Goal: Transaction & Acquisition: Purchase product/service

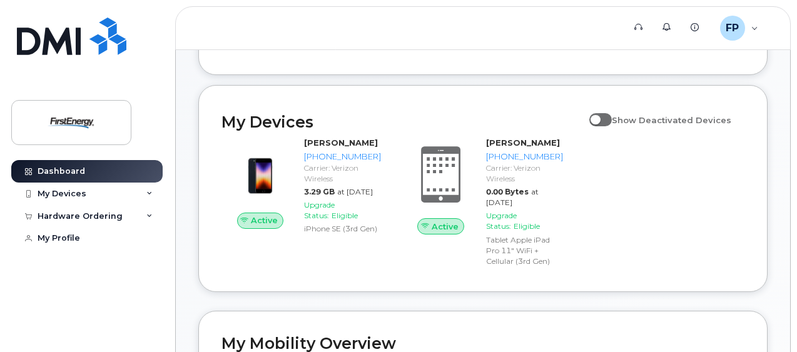
scroll to position [188, 0]
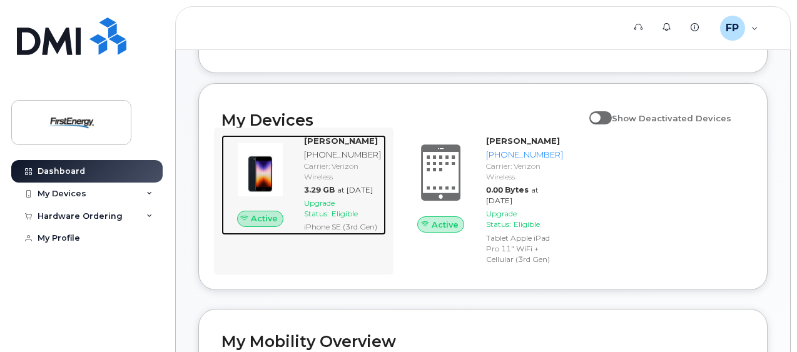
click at [332, 153] on div "[PHONE_NUMBER]" at bounding box center [342, 155] width 77 height 12
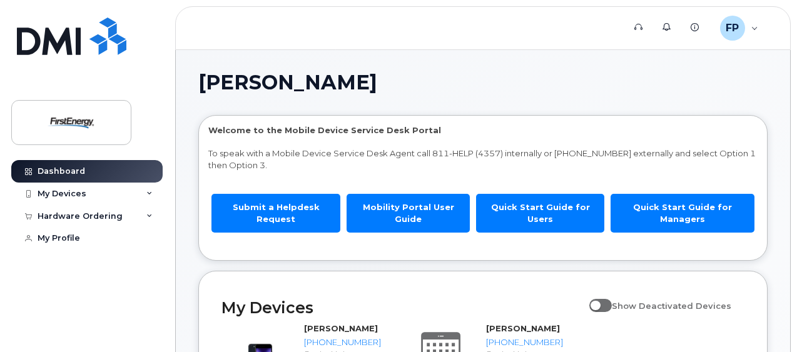
scroll to position [188, 0]
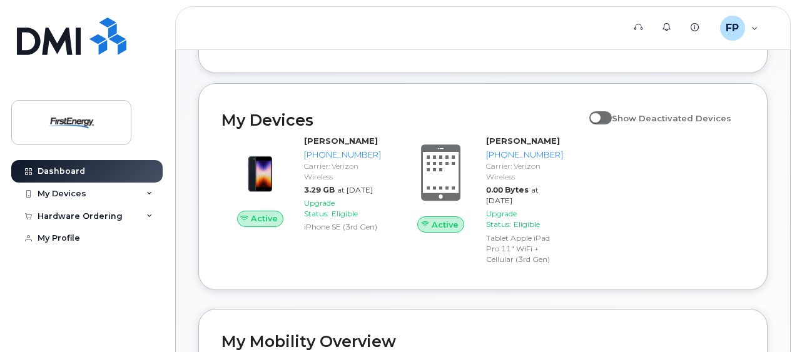
click at [446, 51] on li "Mobility Portal User Guide" at bounding box center [408, 19] width 123 height 73
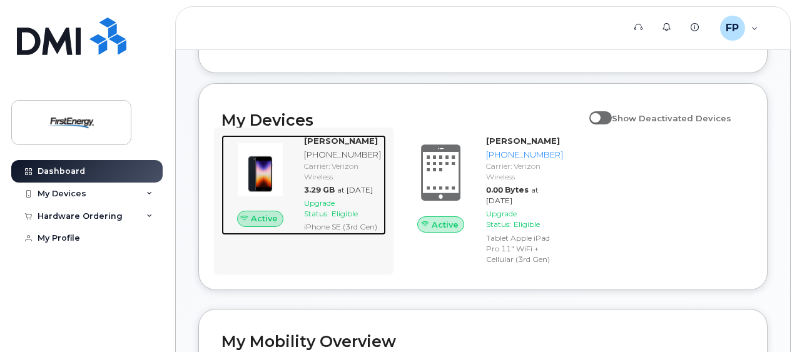
click at [359, 141] on strong "[PERSON_NAME]" at bounding box center [341, 141] width 74 height 10
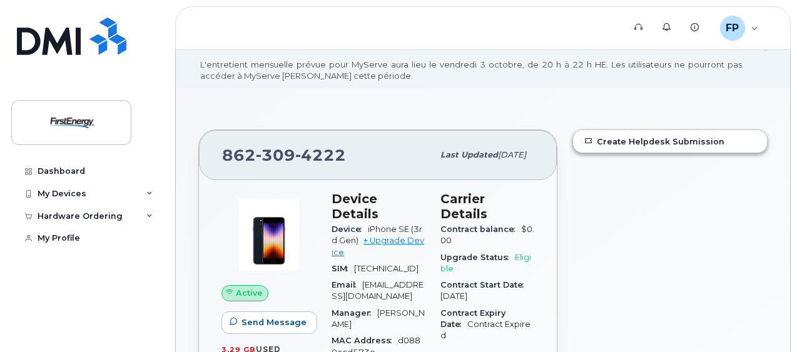
scroll to position [125, 0]
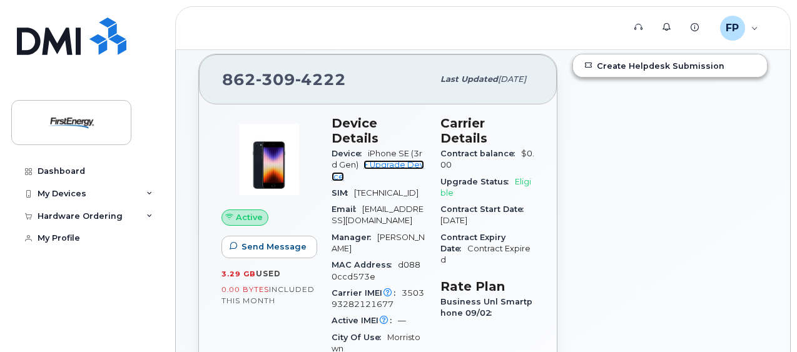
click at [396, 160] on link "+ Upgrade Device" at bounding box center [378, 170] width 93 height 21
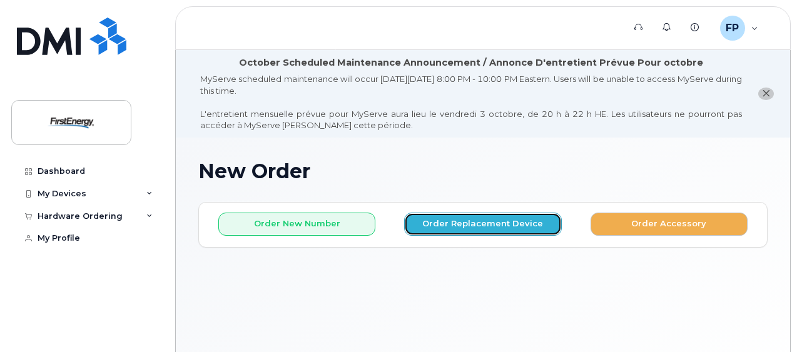
click at [481, 224] on button "Order Replacement Device" at bounding box center [482, 224] width 157 height 23
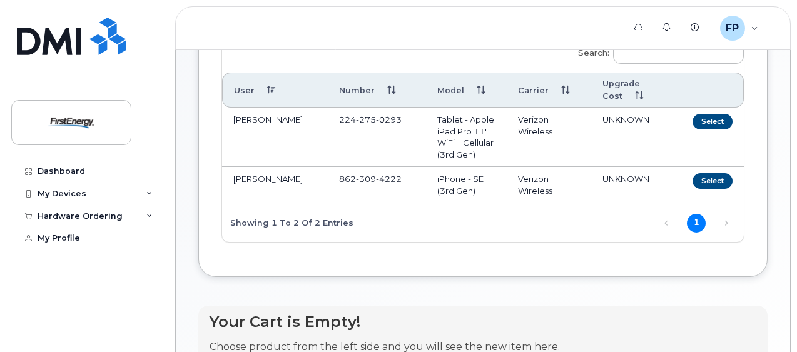
scroll to position [250, 0]
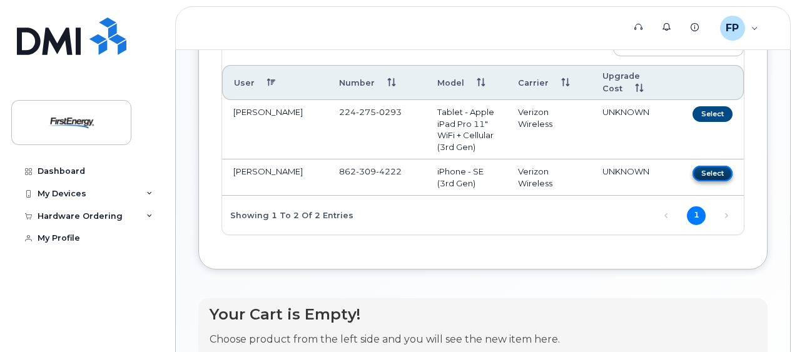
click at [693, 181] on button "Select" at bounding box center [713, 174] width 40 height 16
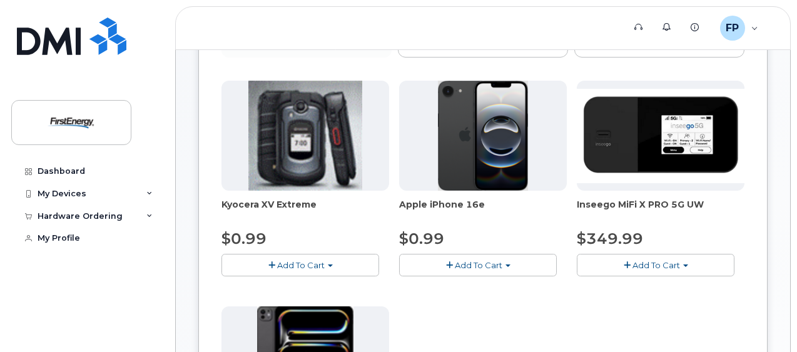
click at [455, 260] on span "Add To Cart" at bounding box center [479, 265] width 48 height 10
click at [411, 283] on link "$0.99 - 2 Year Upgrade" at bounding box center [462, 289] width 121 height 16
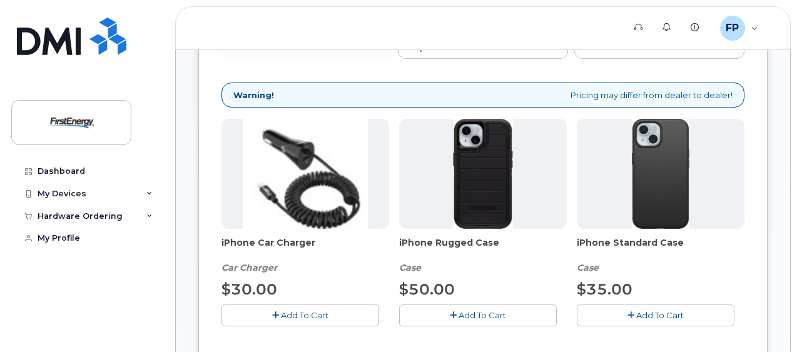
click at [281, 312] on span "Add To Cart" at bounding box center [305, 315] width 48 height 10
click at [459, 315] on span "Add To Cart" at bounding box center [483, 315] width 48 height 10
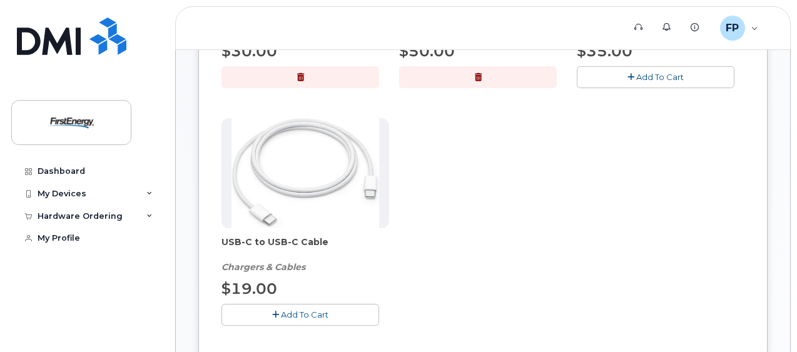
scroll to position [563, 0]
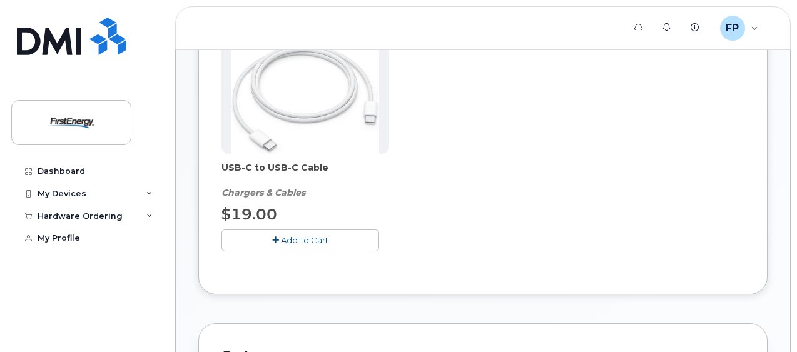
click at [299, 235] on span "Add To Cart" at bounding box center [305, 240] width 48 height 10
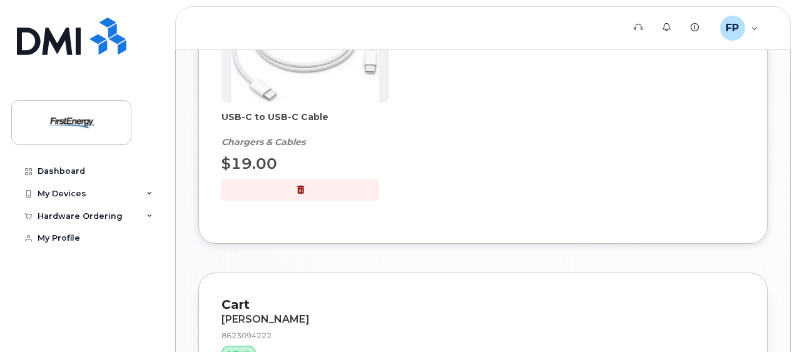
scroll to position [671, 0]
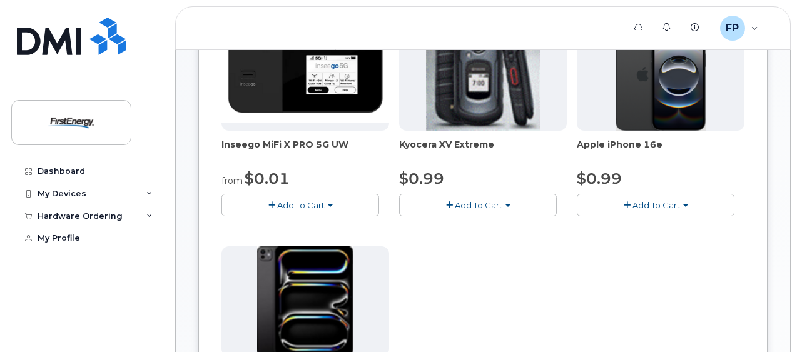
scroll to position [311, 0]
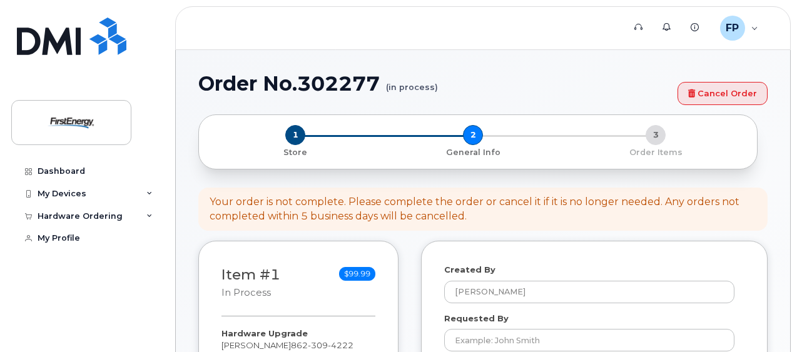
select select
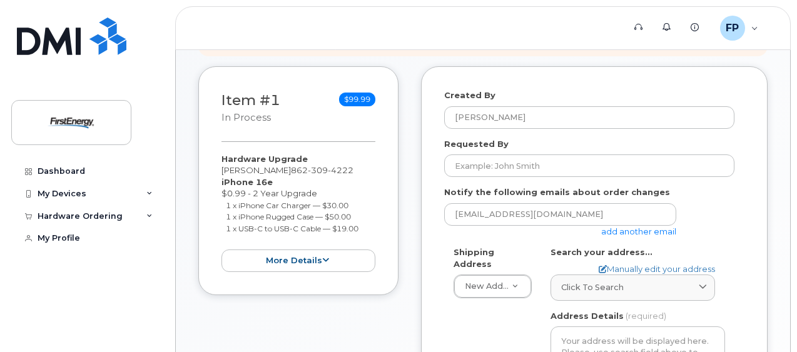
scroll to position [313, 0]
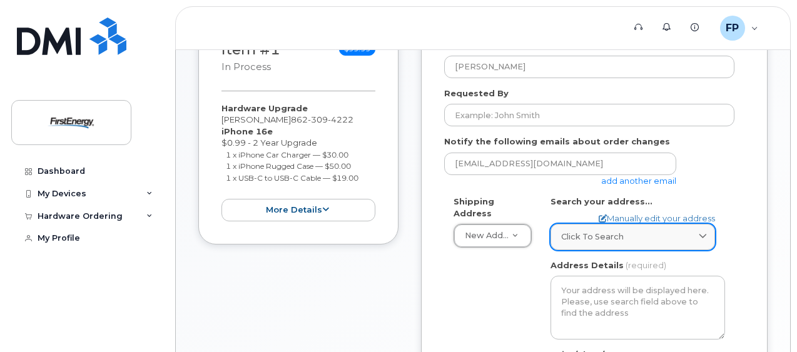
click at [686, 233] on div "Click to search" at bounding box center [632, 237] width 143 height 12
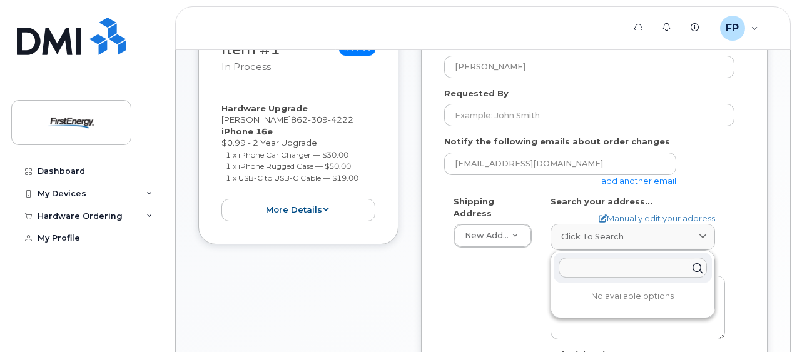
click at [613, 266] on input "text" at bounding box center [633, 268] width 148 height 20
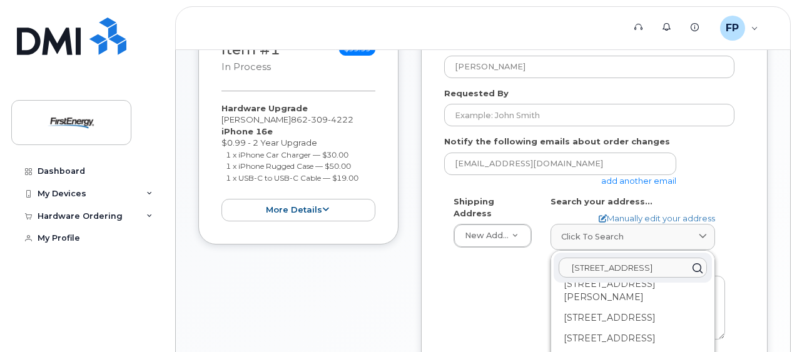
scroll to position [0, 0]
click at [587, 265] on input "401 lincoln street08865" at bounding box center [633, 268] width 148 height 20
click at [641, 265] on input "400 lincoln street08865" at bounding box center [633, 268] width 148 height 20
click at [672, 267] on input "400 lincoln street 08865" at bounding box center [633, 268] width 148 height 20
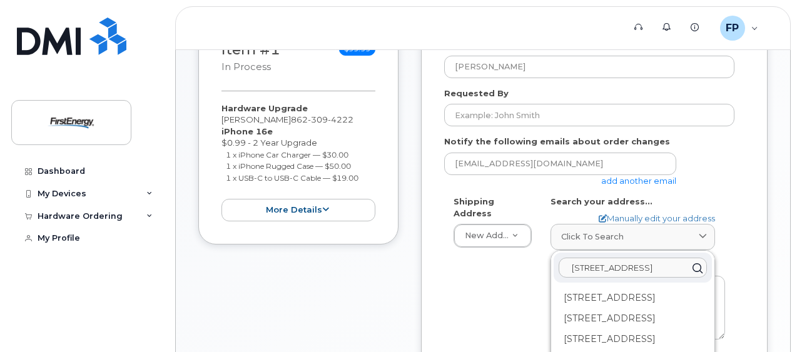
scroll to position [0, 0]
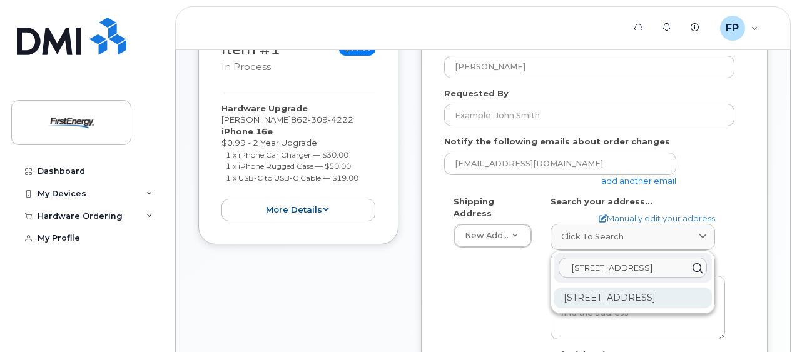
type input "400 lincoln street phillipsburg"
click at [610, 305] on div "400 Lincoln St Phillipsburg NJ 08865-2524" at bounding box center [633, 298] width 158 height 21
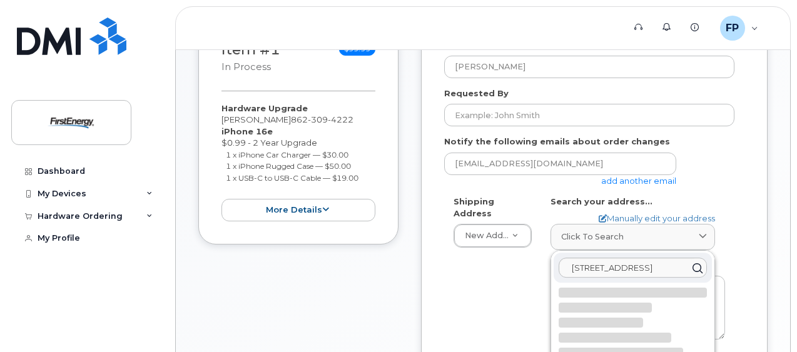
select select
type textarea "400 Lincoln St PHILLIPSBURG NJ 08865-2524 UNITED STATES"
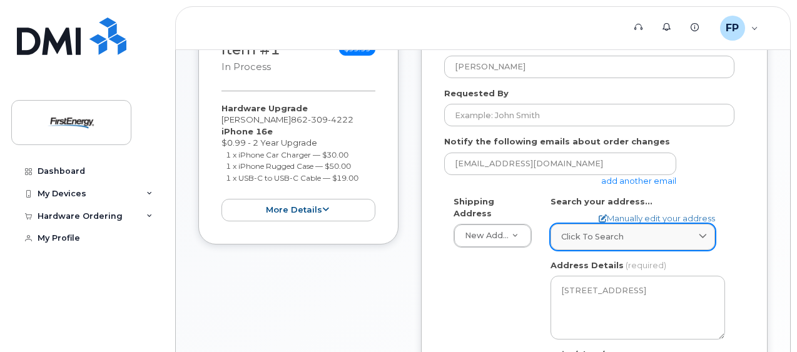
click at [665, 234] on div "Click to search" at bounding box center [632, 237] width 143 height 12
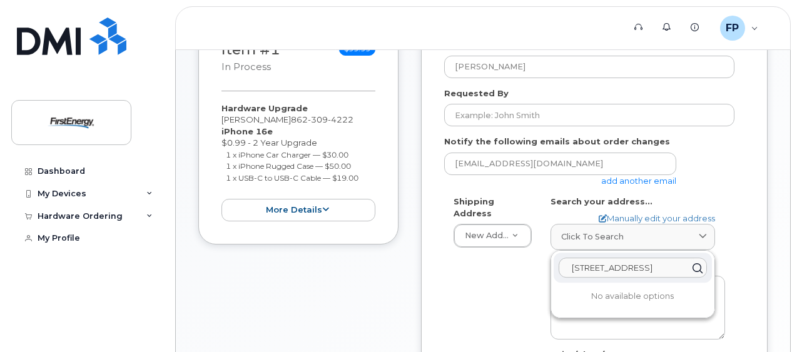
click at [665, 269] on input "400 lincoln street phillipsburg" at bounding box center [633, 268] width 148 height 20
click at [738, 226] on div "Shipping Address New Address New Address NJ Phillipsburg Search your address...…" at bounding box center [594, 345] width 300 height 299
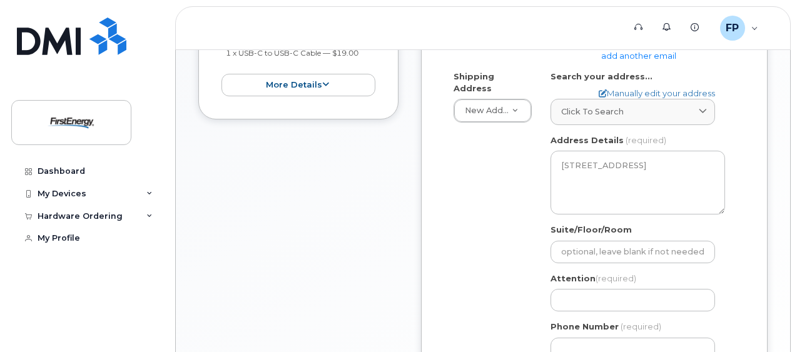
scroll to position [501, 0]
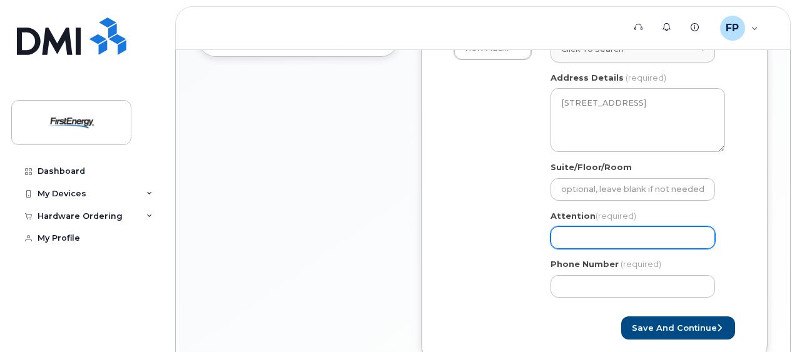
click at [635, 243] on input "Attention (required)" at bounding box center [633, 238] width 165 height 23
select select
type input "P"
select select
type input "Pa"
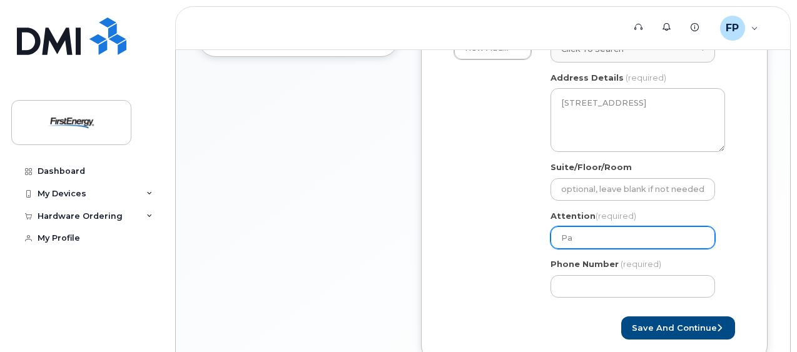
select select
type input "Pau"
select select
type input "Paul"
select select
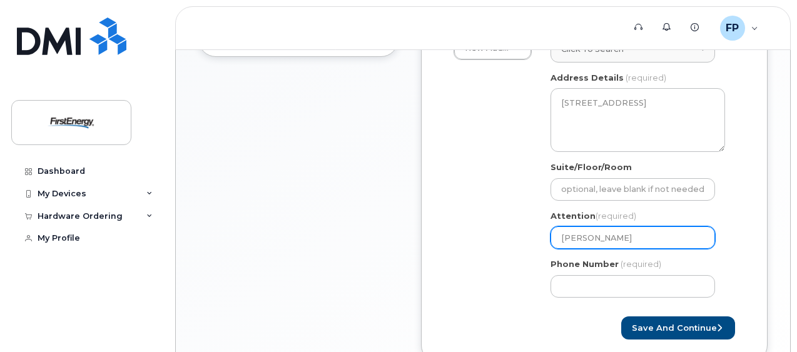
type input "Paul F"
select select
type input "Paul Fa"
select select
type input "Paul Fam"
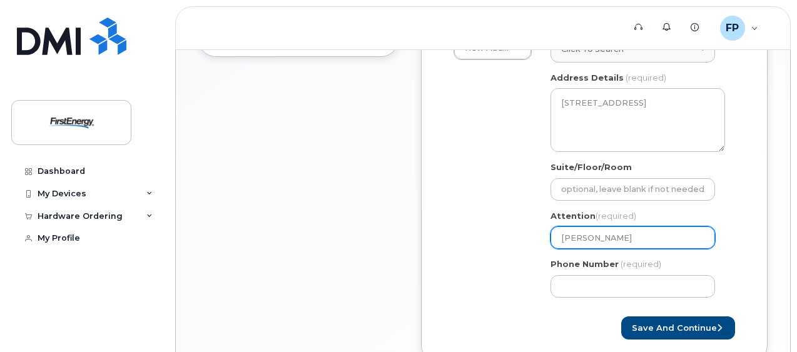
select select
type input "Paul Famu"
select select
type input "Paul Famul"
select select
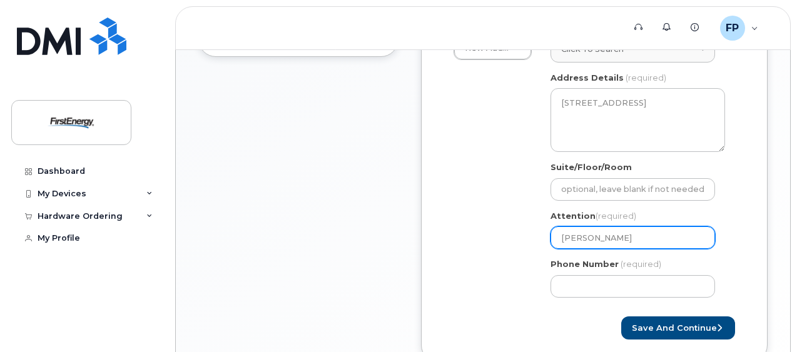
type input "Paul Famula"
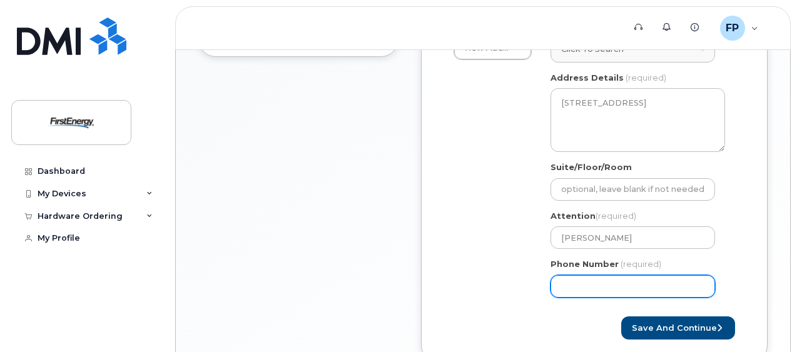
click at [632, 285] on input "Phone Number" at bounding box center [633, 286] width 165 height 23
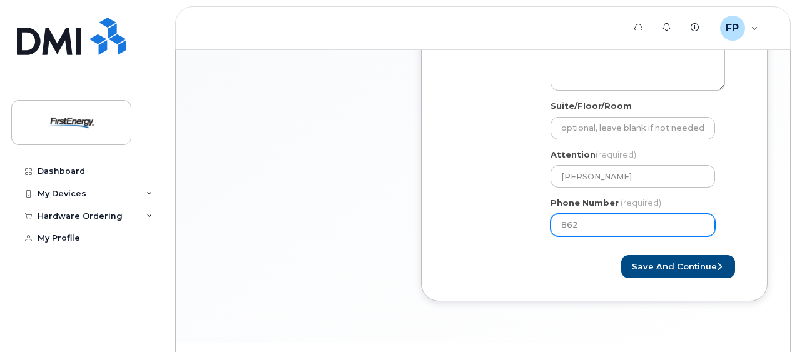
scroll to position [590, 0]
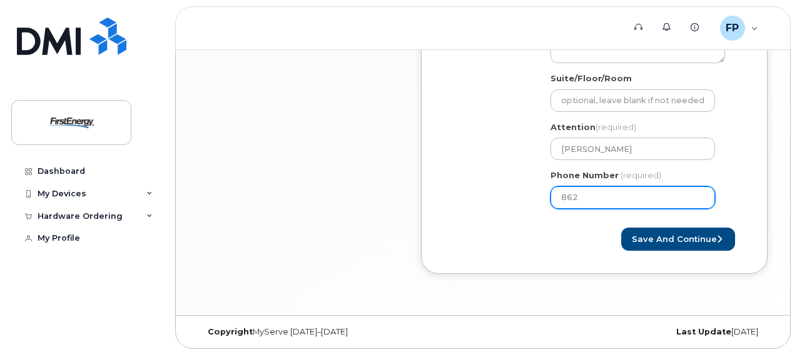
click at [601, 192] on input "862" at bounding box center [633, 197] width 165 height 23
type input "862309422"
select select
type input "8623094222"
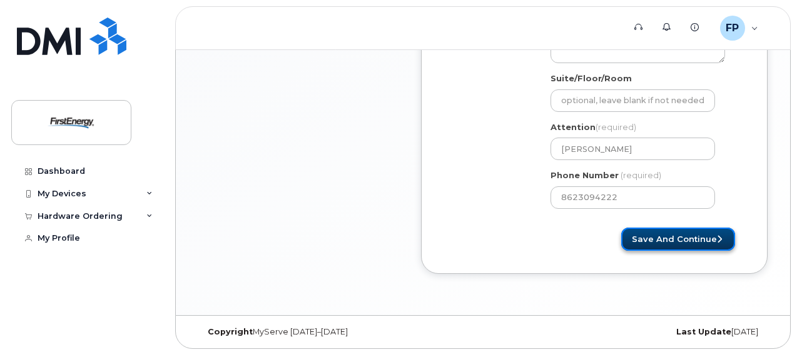
click at [705, 239] on button "Save and Continue" at bounding box center [678, 239] width 114 height 23
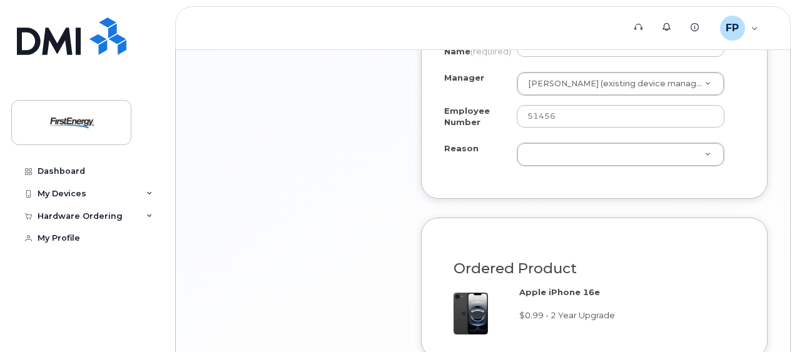
scroll to position [939, 0]
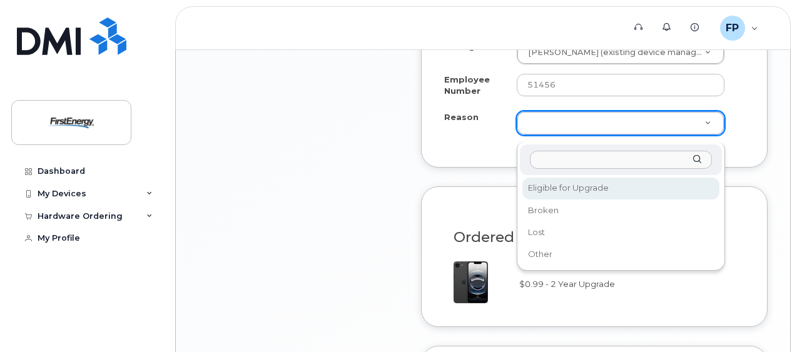
select select "eligible_for_upgrade"
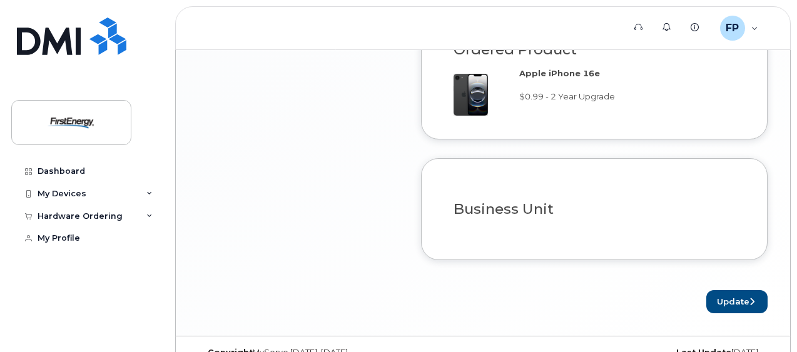
scroll to position [1155, 0]
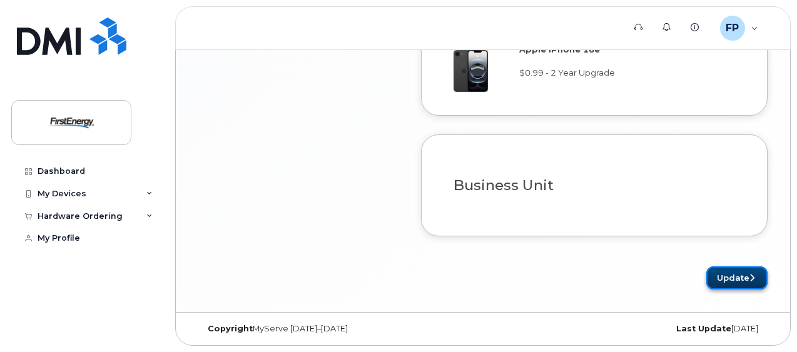
click at [730, 275] on button "Update" at bounding box center [737, 278] width 61 height 23
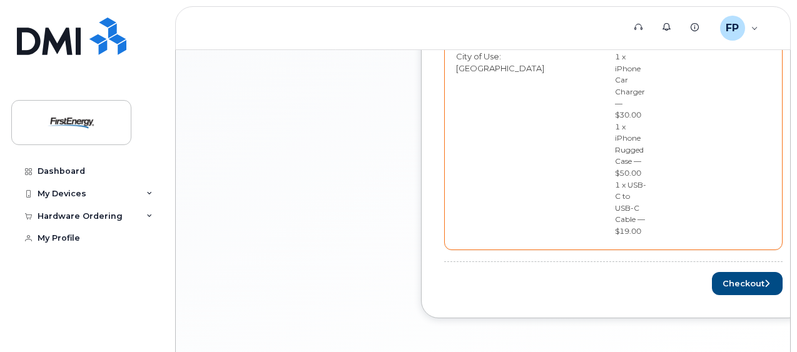
scroll to position [774, 0]
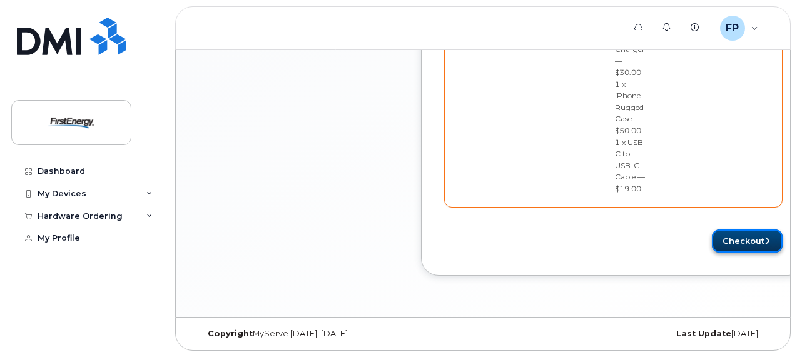
click at [736, 237] on button "Checkout" at bounding box center [747, 241] width 71 height 23
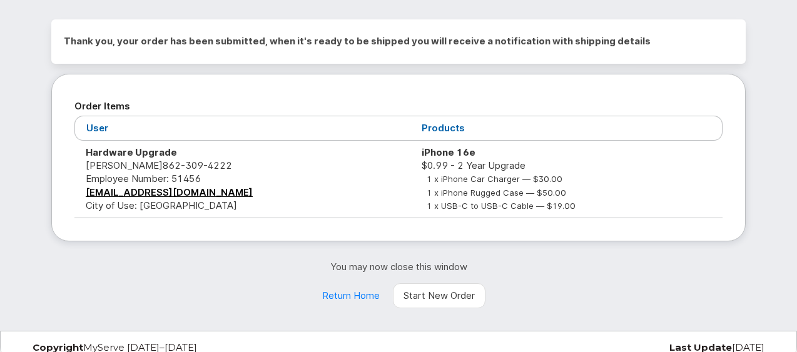
scroll to position [120, 0]
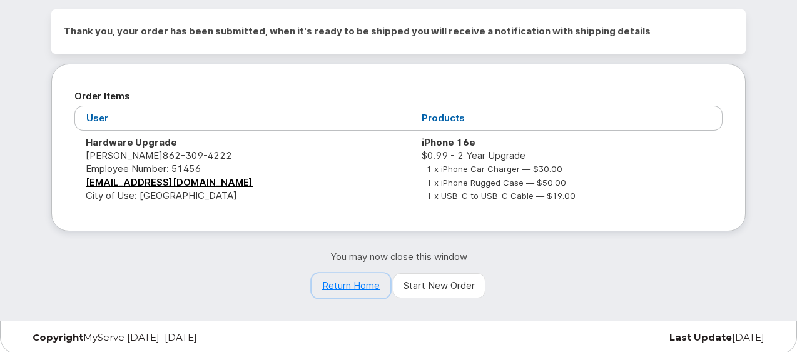
click at [345, 285] on link "Return Home" at bounding box center [351, 285] width 79 height 25
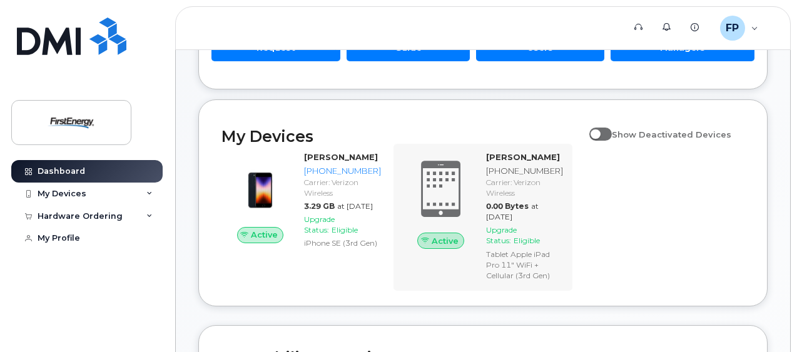
scroll to position [188, 0]
